Goal: Information Seeking & Learning: Find specific page/section

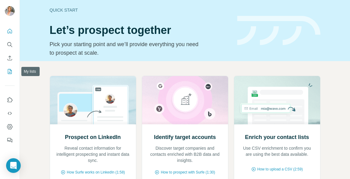
click at [12, 73] on icon "My lists" at bounding box center [10, 71] width 6 height 6
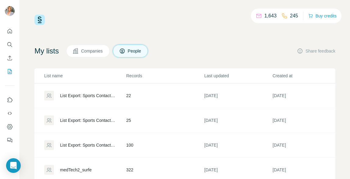
click at [95, 51] on span "Companies" at bounding box center [92, 51] width 22 height 6
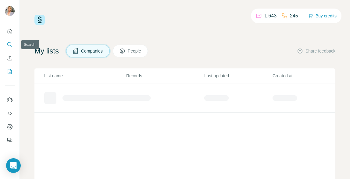
click at [9, 43] on icon "Search" at bounding box center [10, 44] width 6 height 6
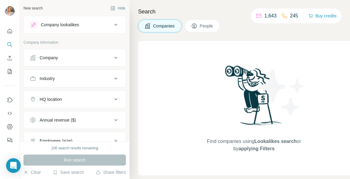
click at [197, 28] on icon at bounding box center [194, 26] width 6 height 6
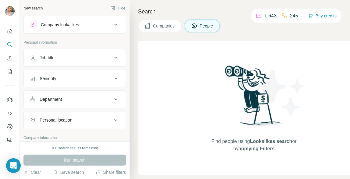
click at [117, 26] on icon at bounding box center [115, 24] width 7 height 7
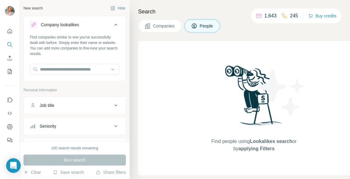
scroll to position [12, 0]
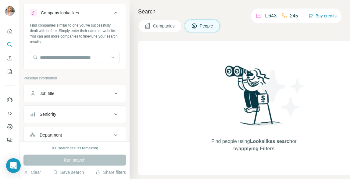
click at [133, 4] on div "Search Companies People Find people using Lookalikes search or by applying Filt…" at bounding box center [240, 89] width 221 height 179
click at [132, 70] on div "Search Companies People Find people using Lookalikes search or by applying Filt…" at bounding box center [240, 89] width 221 height 179
click at [117, 75] on p "Personal information" at bounding box center [74, 77] width 103 height 5
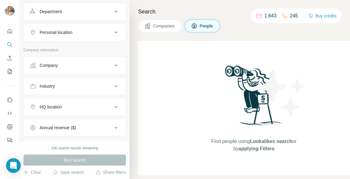
scroll to position [136, 0]
click at [116, 69] on button "Company" at bounding box center [75, 64] width 102 height 15
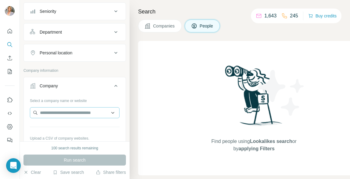
scroll to position [115, 0]
click at [171, 22] on button "Companies" at bounding box center [160, 26] width 44 height 13
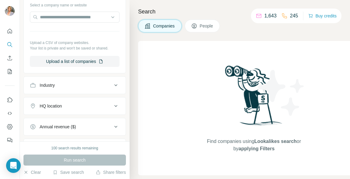
click at [205, 25] on span "People" at bounding box center [207, 26] width 14 height 6
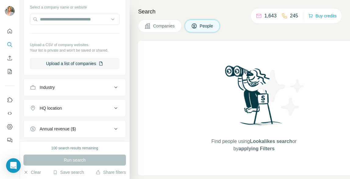
scroll to position [203, 0]
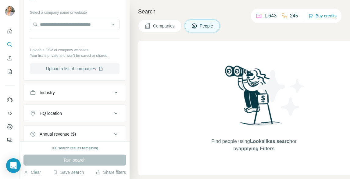
click at [78, 67] on button "Upload a list of companies" at bounding box center [75, 68] width 90 height 11
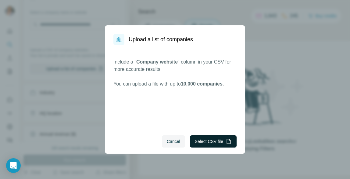
click at [214, 143] on button "Select CSV file" at bounding box center [213, 141] width 47 height 12
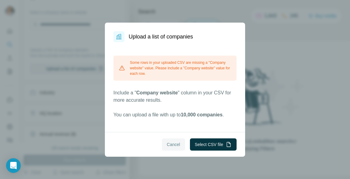
click at [175, 145] on span "Cancel" at bounding box center [173, 144] width 13 height 6
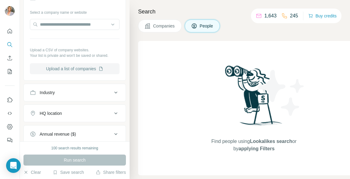
click at [74, 69] on button "Upload a list of companies" at bounding box center [75, 68] width 90 height 11
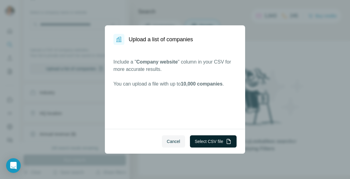
click at [228, 145] on button "Select CSV file" at bounding box center [213, 141] width 47 height 12
click at [220, 141] on button "Select CSV file" at bounding box center [213, 141] width 47 height 12
click at [201, 143] on button "Select CSV file" at bounding box center [213, 141] width 47 height 12
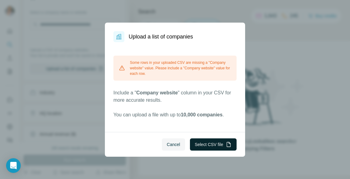
click at [207, 143] on button "Select CSV file" at bounding box center [213, 144] width 47 height 12
click at [174, 142] on span "Cancel" at bounding box center [173, 144] width 13 height 6
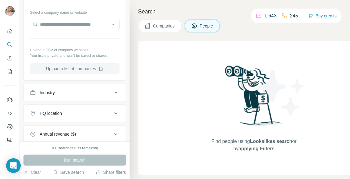
click at [81, 70] on button "Upload a list of companies" at bounding box center [75, 68] width 90 height 11
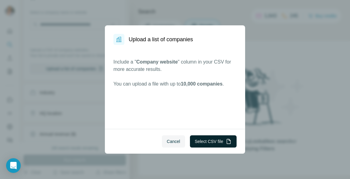
click at [204, 140] on button "Select CSV file" at bounding box center [213, 141] width 47 height 12
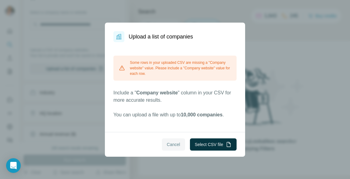
click at [176, 142] on span "Cancel" at bounding box center [173, 144] width 13 height 6
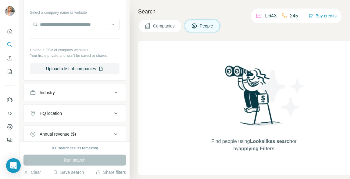
click at [333, 63] on div "Find people using Lookalikes search or by applying Filters" at bounding box center [254, 108] width 232 height 134
click at [96, 70] on button "Upload a list of companies" at bounding box center [75, 68] width 90 height 11
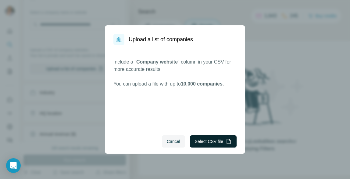
click at [217, 146] on button "Select CSV file" at bounding box center [213, 141] width 47 height 12
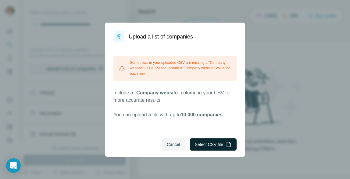
click at [213, 143] on button "Select CSV file" at bounding box center [213, 144] width 47 height 12
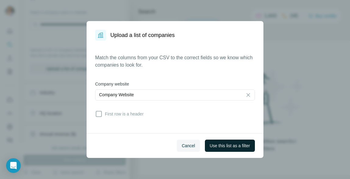
click at [223, 143] on span "Use this list as a filter" at bounding box center [230, 145] width 40 height 6
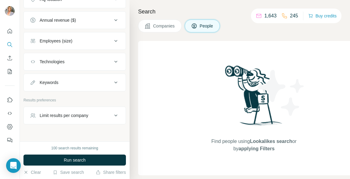
scroll to position [321, 0]
click at [100, 113] on div "Limit results per company" at bounding box center [71, 114] width 82 height 6
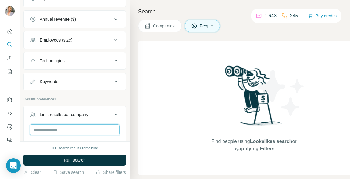
click at [83, 126] on input "number" at bounding box center [75, 129] width 90 height 11
type input "*"
click at [90, 104] on div "Results preferences" at bounding box center [74, 100] width 103 height 9
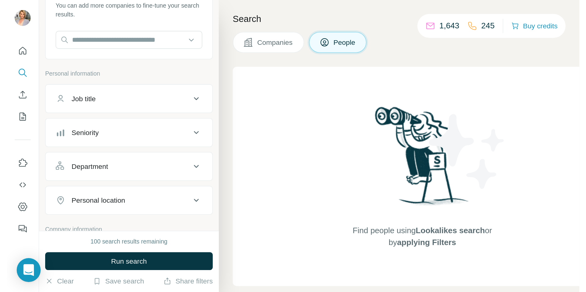
scroll to position [35, 0]
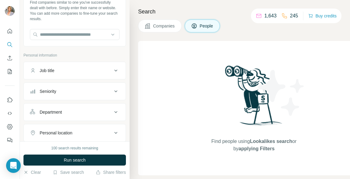
click at [58, 112] on div "Department" at bounding box center [51, 112] width 22 height 6
click at [64, 72] on div "Job title" at bounding box center [71, 70] width 82 height 6
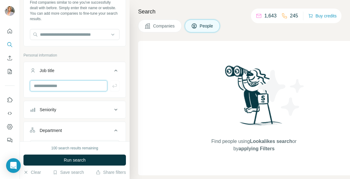
click at [58, 83] on input "text" at bounding box center [69, 85] width 78 height 11
type input "*"
click at [79, 84] on input "*" at bounding box center [69, 85] width 78 height 11
click at [66, 87] on input "*" at bounding box center [69, 85] width 78 height 11
type input "***"
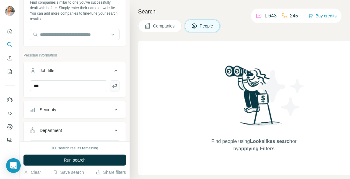
click at [114, 88] on icon "button" at bounding box center [115, 86] width 6 height 6
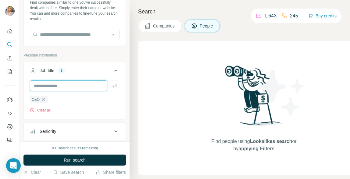
click at [89, 86] on input "text" at bounding box center [69, 85] width 78 height 11
type input "**********"
click at [115, 86] on icon "button" at bounding box center [115, 86] width 6 height 6
click at [83, 83] on input "text" at bounding box center [69, 85] width 78 height 11
type input "**********"
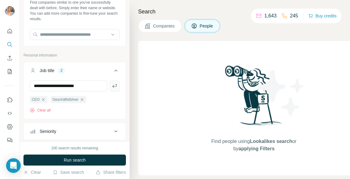
click at [116, 88] on icon "button" at bounding box center [115, 86] width 6 height 6
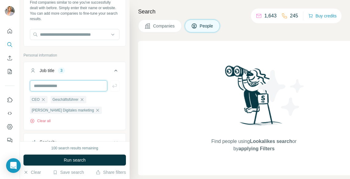
click at [89, 86] on input "text" at bounding box center [69, 85] width 78 height 11
type input "*"
type input "**********"
click at [115, 87] on icon "button" at bounding box center [115, 86] width 6 height 6
click at [93, 85] on input "text" at bounding box center [69, 85] width 78 height 11
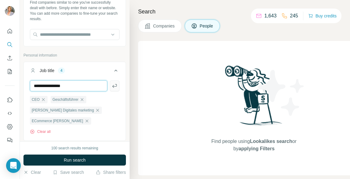
type input "**********"
click at [114, 89] on button "button" at bounding box center [115, 85] width 10 height 11
click at [63, 85] on input "text" at bounding box center [69, 85] width 78 height 11
type input "**********"
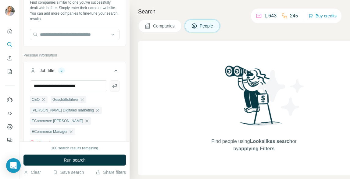
click at [114, 84] on icon "button" at bounding box center [115, 86] width 6 height 6
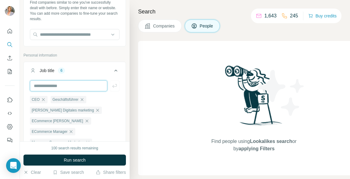
click at [75, 82] on input "text" at bounding box center [69, 85] width 78 height 11
type input "***"
click at [110, 127] on ul "CEO Geschäftsführer [PERSON_NAME] Digitales marketing ECommerce [PERSON_NAME] E…" at bounding box center [75, 121] width 90 height 50
click at [116, 88] on icon "button" at bounding box center [115, 86] width 6 height 6
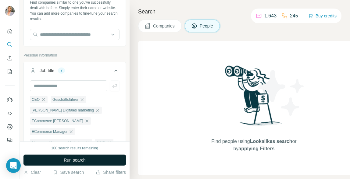
click at [81, 160] on span "Run search" at bounding box center [75, 160] width 22 height 6
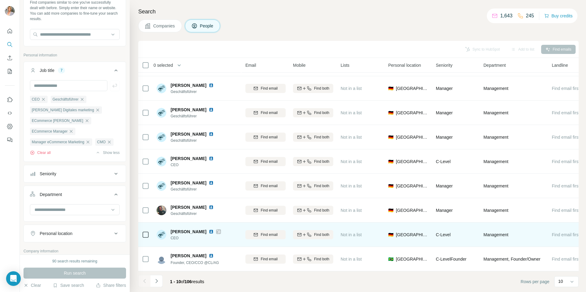
scroll to position [45, 85]
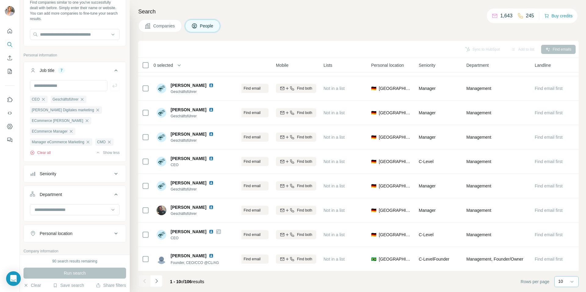
click at [350, 179] on div "10" at bounding box center [565, 282] width 15 height 6
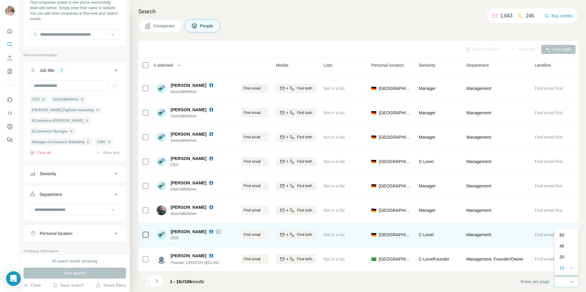
click at [350, 179] on div "60" at bounding box center [566, 235] width 14 height 6
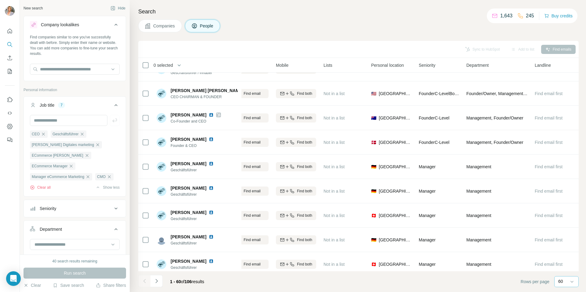
scroll to position [1266, 85]
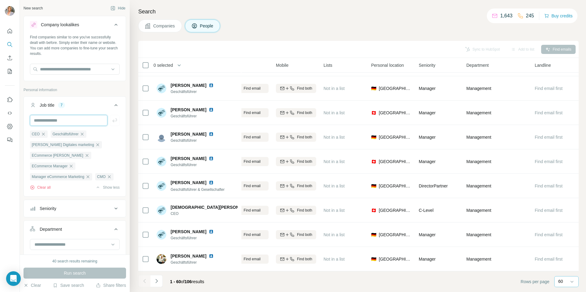
click at [58, 121] on input "text" at bounding box center [69, 120] width 78 height 11
type input "*********"
click at [117, 120] on button "button" at bounding box center [115, 120] width 10 height 11
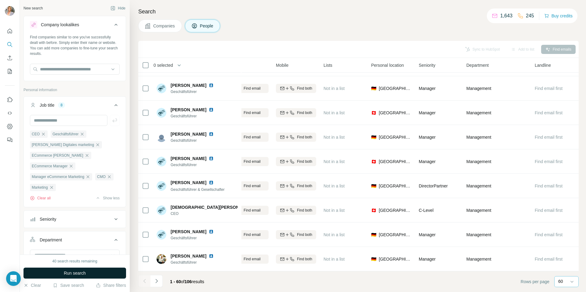
click at [70, 179] on span "Run search" at bounding box center [75, 273] width 22 height 6
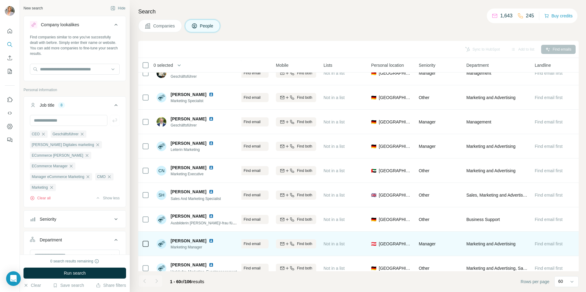
scroll to position [1266, 85]
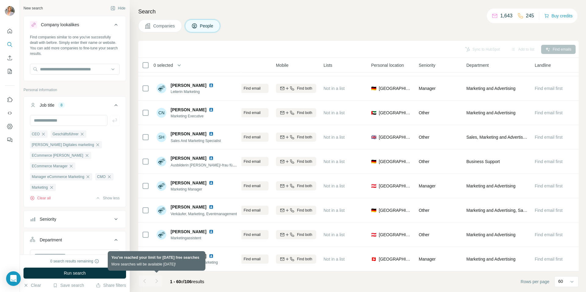
click at [159, 179] on div at bounding box center [156, 281] width 12 height 12
click at [156, 179] on div at bounding box center [156, 281] width 12 height 12
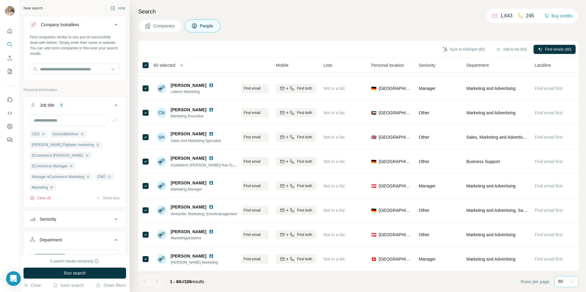
click at [350, 179] on icon at bounding box center [572, 282] width 6 height 6
click at [350, 179] on div "10" at bounding box center [566, 268] width 21 height 11
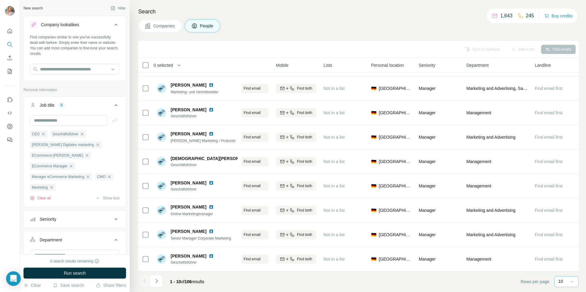
scroll to position [45, 85]
click at [160, 179] on button "Navigate to next page" at bounding box center [156, 281] width 12 height 12
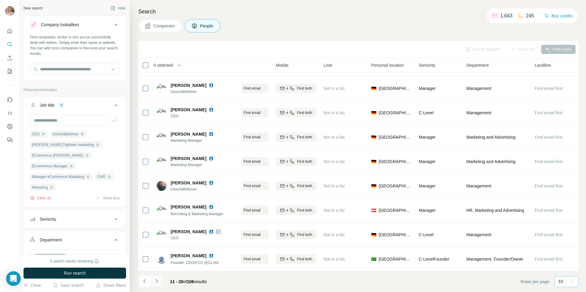
scroll to position [45, 0]
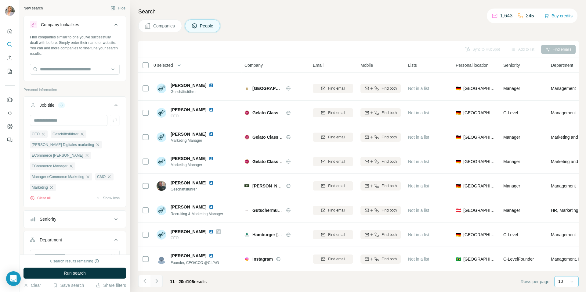
click at [160, 179] on button "Navigate to next page" at bounding box center [156, 281] width 12 height 12
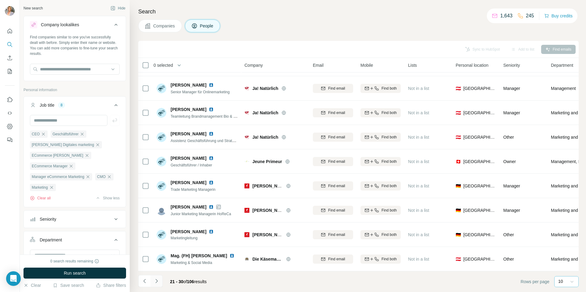
click at [160, 179] on button "Navigate to next page" at bounding box center [156, 281] width 12 height 12
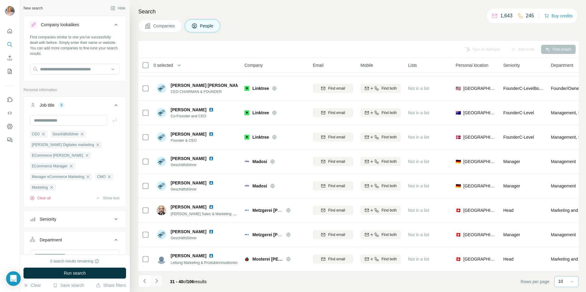
click at [160, 179] on button "Navigate to next page" at bounding box center [156, 281] width 12 height 12
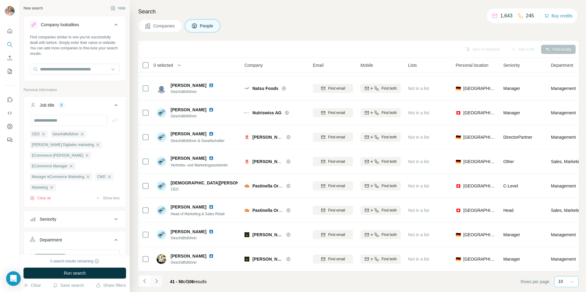
click at [160, 179] on button "Navigate to next page" at bounding box center [156, 281] width 12 height 12
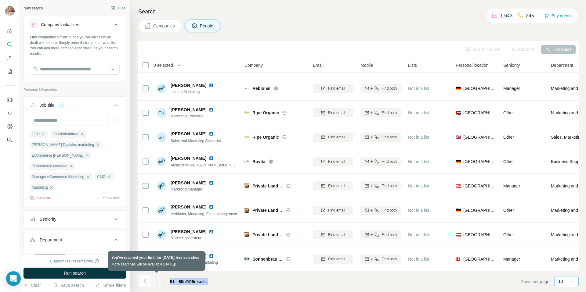
click at [160, 179] on div at bounding box center [156, 281] width 12 height 12
click at [153, 179] on div at bounding box center [156, 281] width 12 height 12
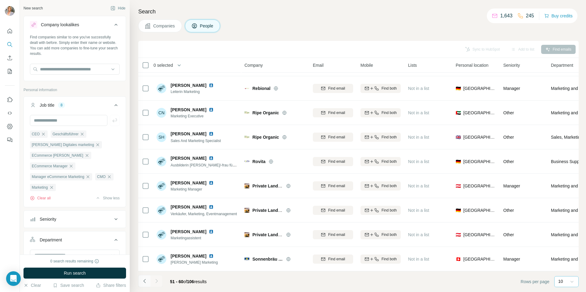
click at [147, 179] on icon "Navigate to previous page" at bounding box center [145, 281] width 6 height 6
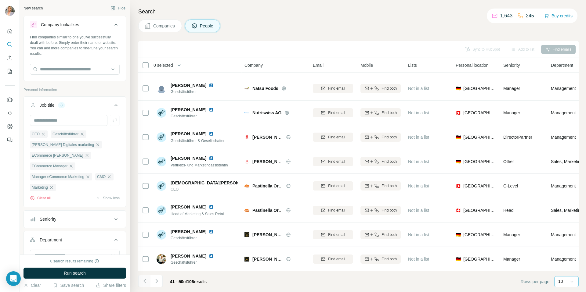
click at [147, 179] on icon "Navigate to previous page" at bounding box center [145, 281] width 6 height 6
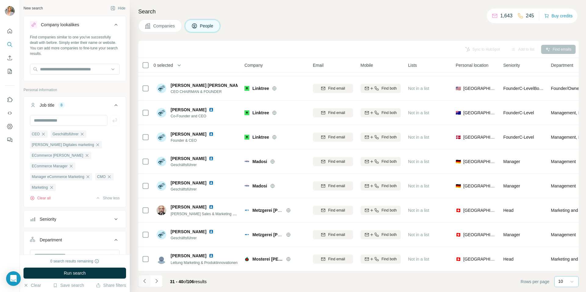
click at [147, 179] on icon "Navigate to previous page" at bounding box center [145, 281] width 6 height 6
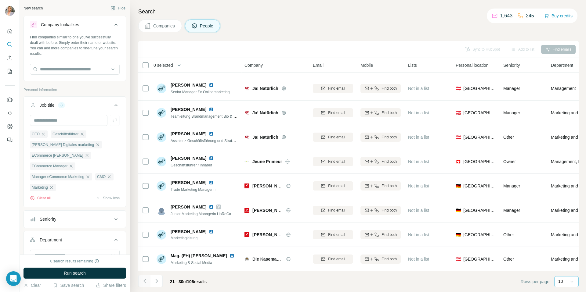
click at [147, 179] on icon "Navigate to previous page" at bounding box center [145, 281] width 6 height 6
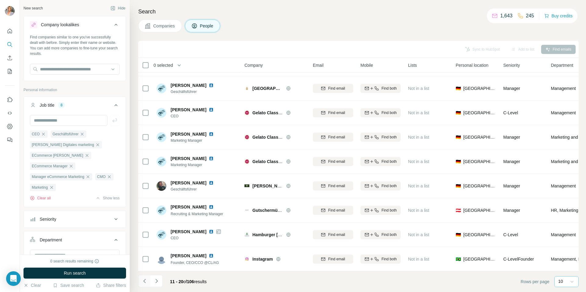
click at [147, 179] on icon "Navigate to previous page" at bounding box center [145, 281] width 6 height 6
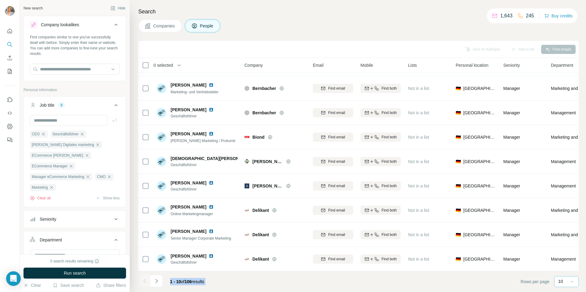
click at [147, 179] on div at bounding box center [144, 281] width 12 height 12
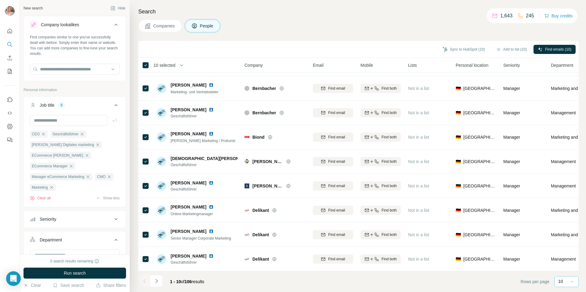
click at [350, 179] on icon at bounding box center [572, 282] width 6 height 6
click at [350, 179] on div "60" at bounding box center [566, 235] width 14 height 6
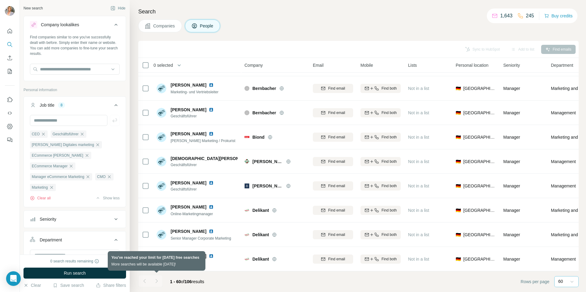
click at [157, 179] on div at bounding box center [156, 281] width 12 height 12
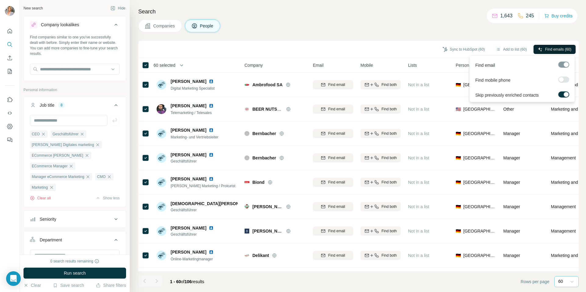
click at [350, 45] on button "Find emails (60)" at bounding box center [554, 49] width 42 height 9
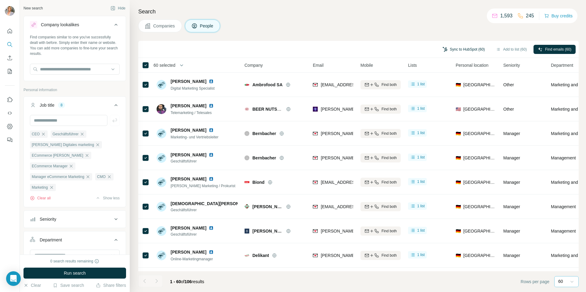
click at [350, 51] on button "Sync to HubSpot (60)" at bounding box center [463, 49] width 51 height 9
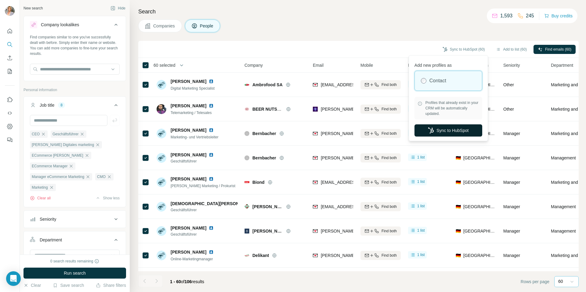
click at [350, 132] on button "Sync to HubSpot" at bounding box center [448, 130] width 68 height 12
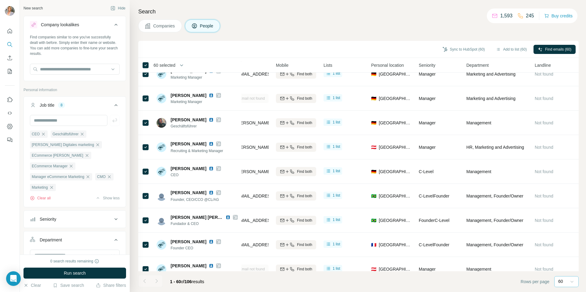
scroll to position [0, 85]
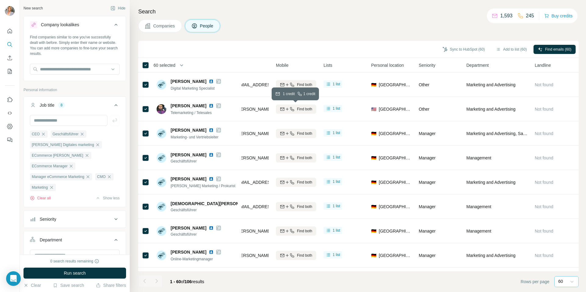
click at [298, 36] on div "Search Companies People Sync to HubSpot (60) Add to list (60) Find emails (60) …" at bounding box center [358, 146] width 456 height 292
